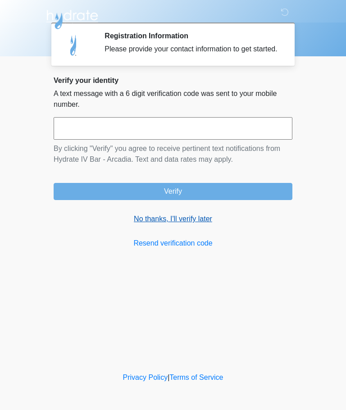
click at [209, 224] on link "No thanks, I'll verify later" at bounding box center [173, 219] width 239 height 11
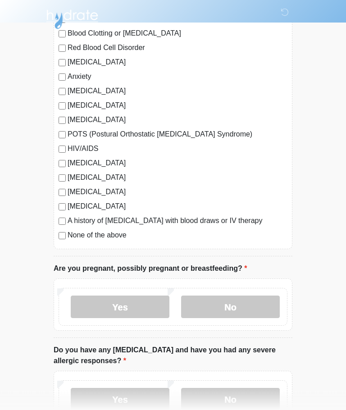
scroll to position [151, 0]
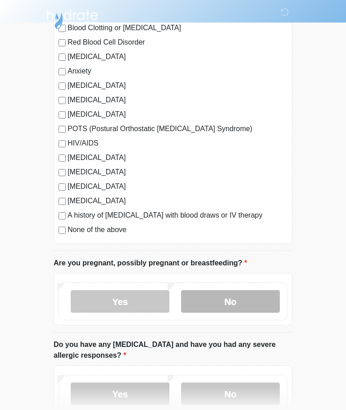
click at [248, 301] on label "No" at bounding box center [230, 302] width 99 height 23
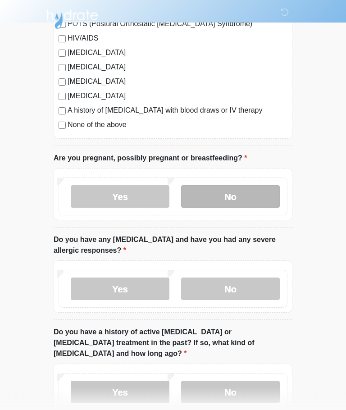
scroll to position [288, 0]
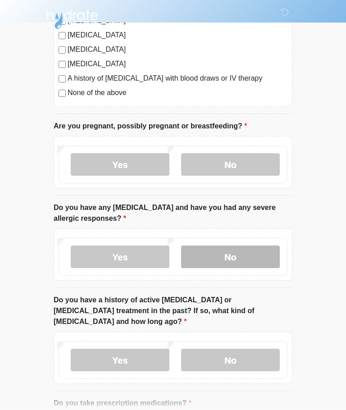
click at [247, 254] on label "No" at bounding box center [230, 257] width 99 height 23
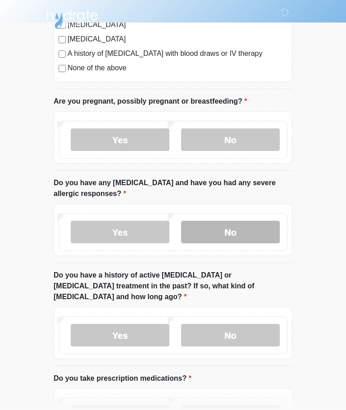
scroll to position [313, 0]
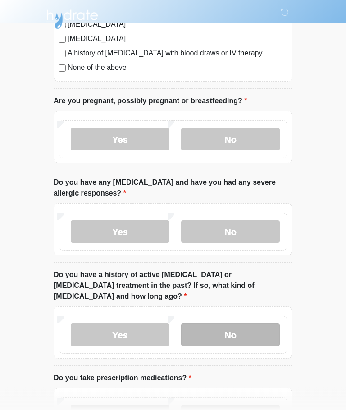
click at [239, 328] on label "No" at bounding box center [230, 335] width 99 height 23
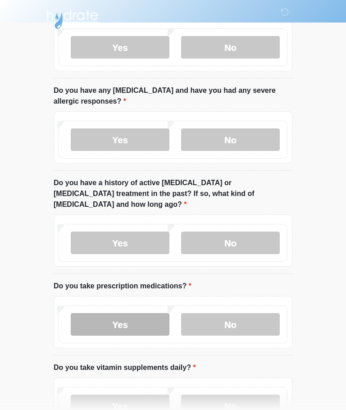
click at [108, 314] on label "Yes" at bounding box center [120, 325] width 99 height 23
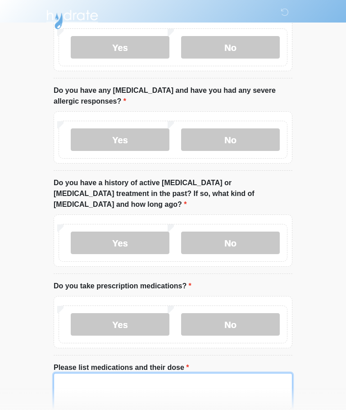
click at [78, 373] on textarea "Please list medications and their dose" at bounding box center [173, 392] width 239 height 39
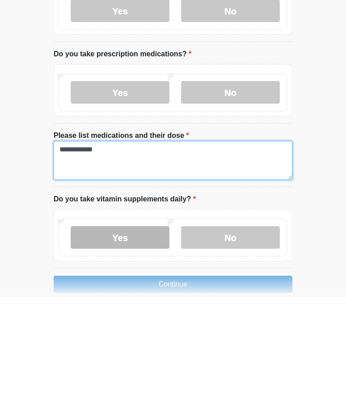
type textarea "**********"
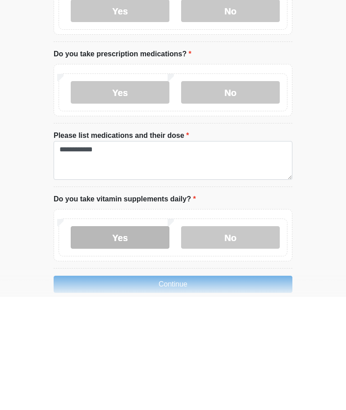
click at [101, 339] on label "Yes" at bounding box center [120, 350] width 99 height 23
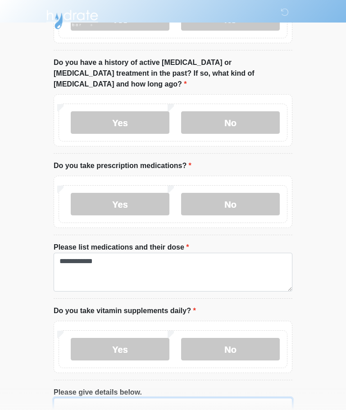
click at [64, 404] on textarea "Please give details below." at bounding box center [173, 417] width 239 height 39
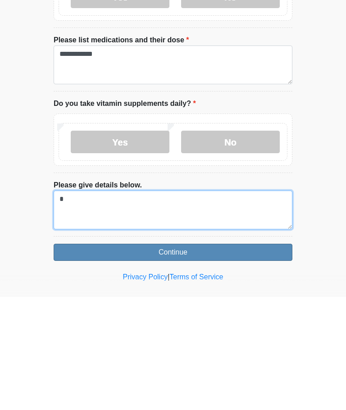
type textarea "*"
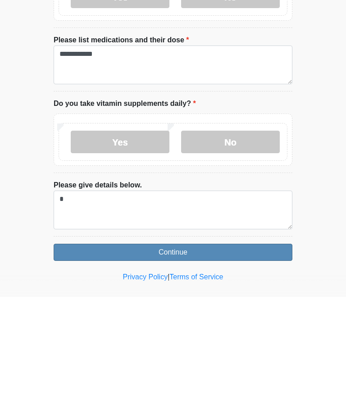
click at [87, 357] on button "Continue" at bounding box center [173, 365] width 239 height 17
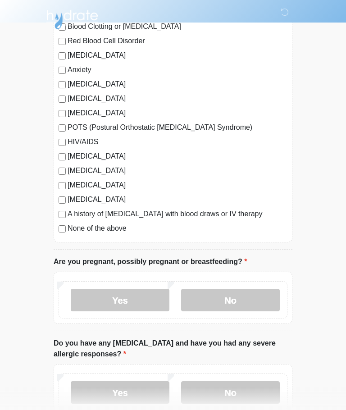
scroll to position [0, 0]
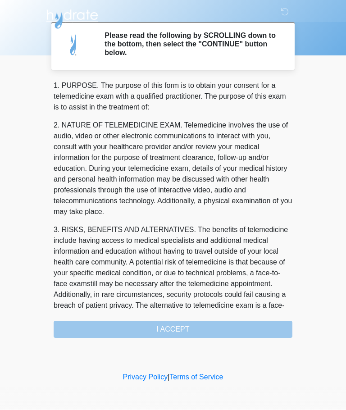
click at [246, 324] on div "1. PURPOSE. The purpose of this form is to obtain your consent for a telemedici…" at bounding box center [173, 210] width 239 height 258
click at [149, 336] on div "1. PURPOSE. The purpose of this form is to obtain your consent for a telemedici…" at bounding box center [173, 210] width 239 height 258
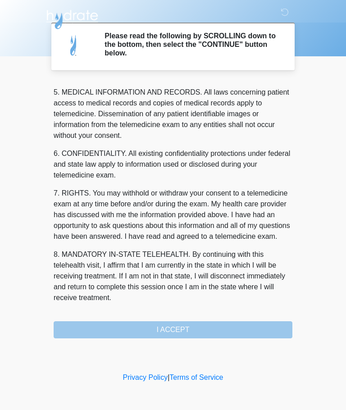
scroll to position [293, 0]
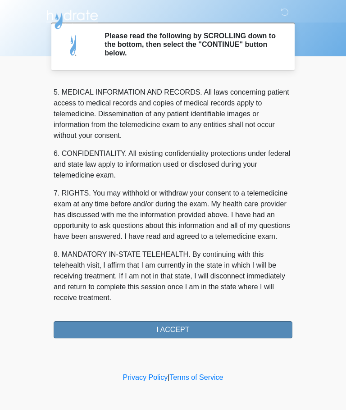
click at [221, 328] on button "I ACCEPT" at bounding box center [173, 329] width 239 height 17
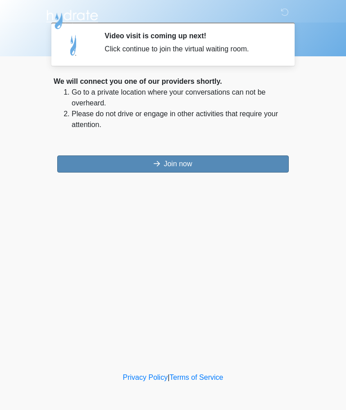
click at [121, 168] on button "Join now" at bounding box center [173, 164] width 232 height 17
